Goal: Task Accomplishment & Management: Manage account settings

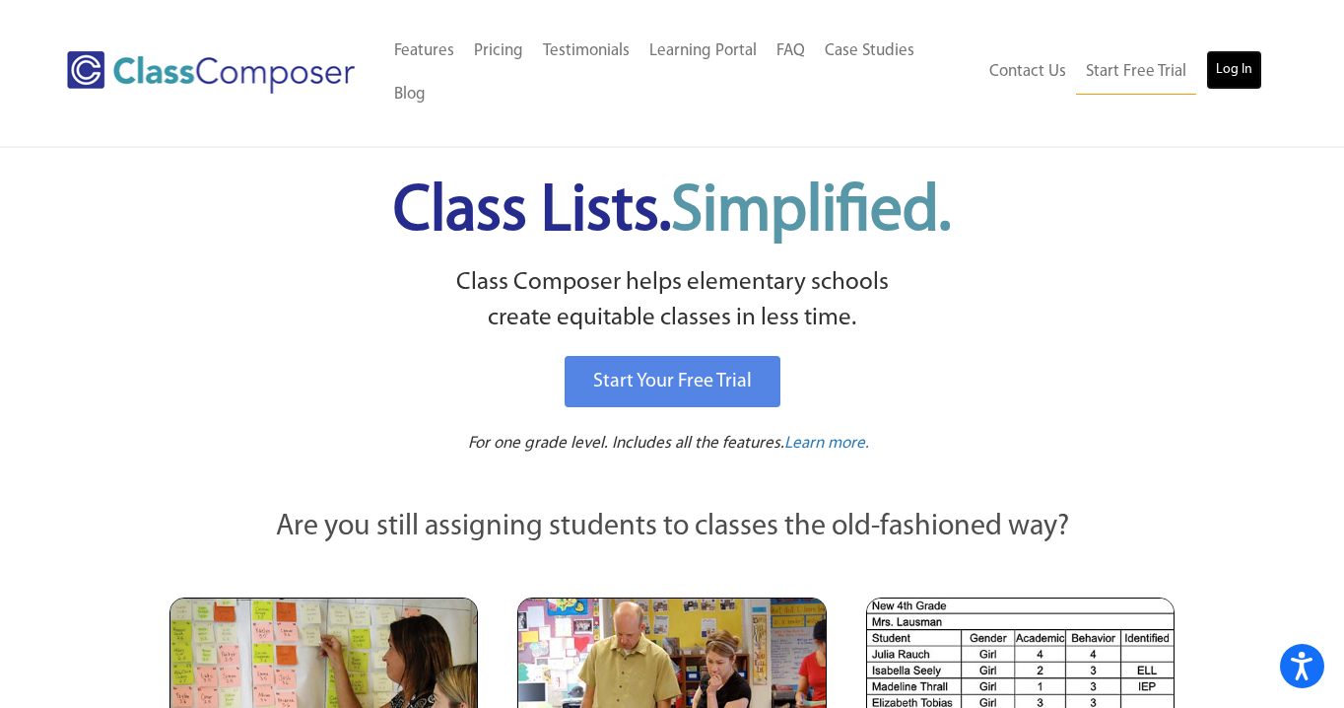
click at [1240, 50] on link "Log In" at bounding box center [1234, 69] width 56 height 39
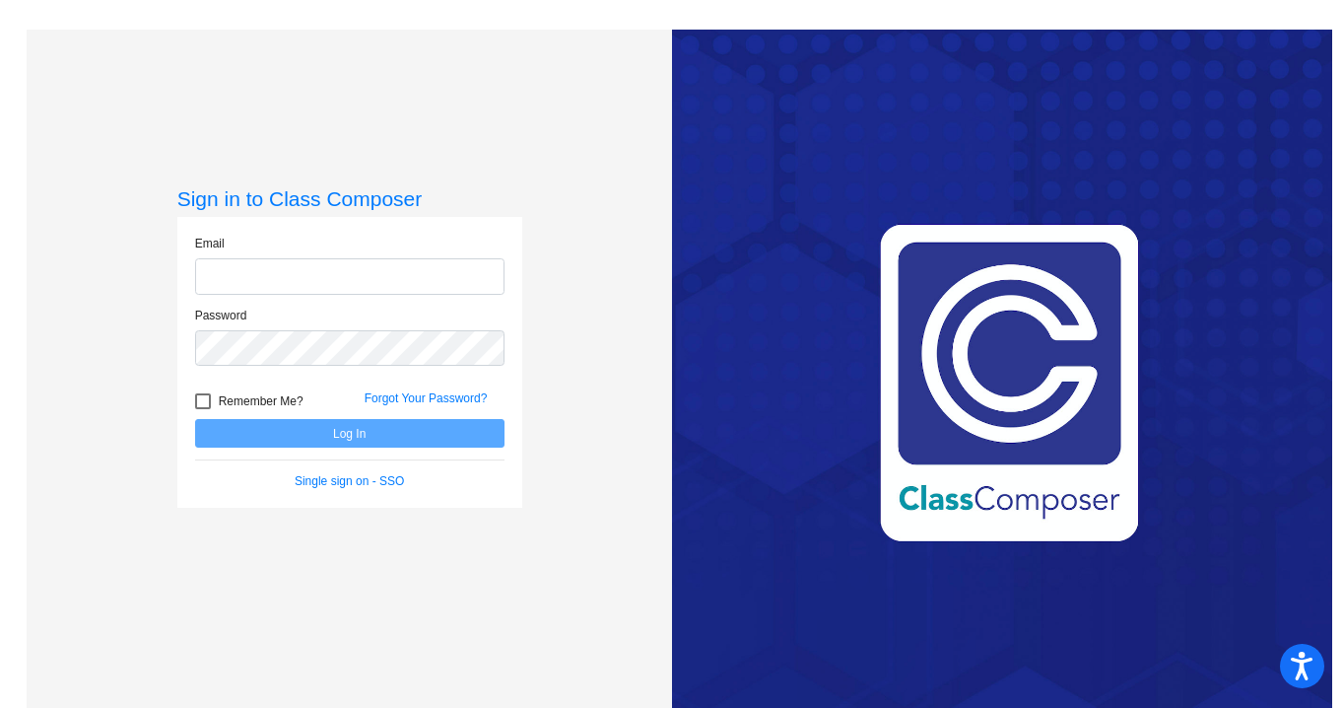
click at [436, 293] on input "email" at bounding box center [349, 276] width 309 height 36
type input "anna.whalen@cpschools.com"
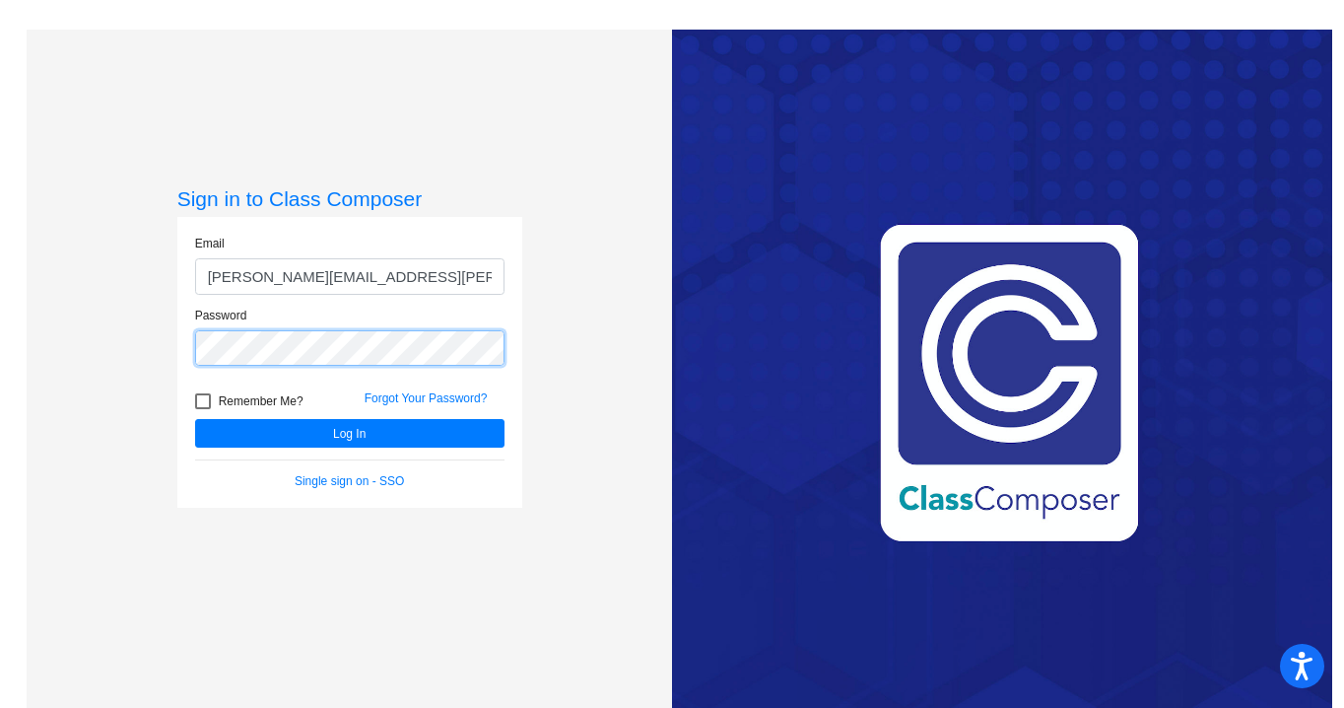
click at [195, 419] on button "Log In" at bounding box center [349, 433] width 309 height 29
